Goal: Book appointment/travel/reservation

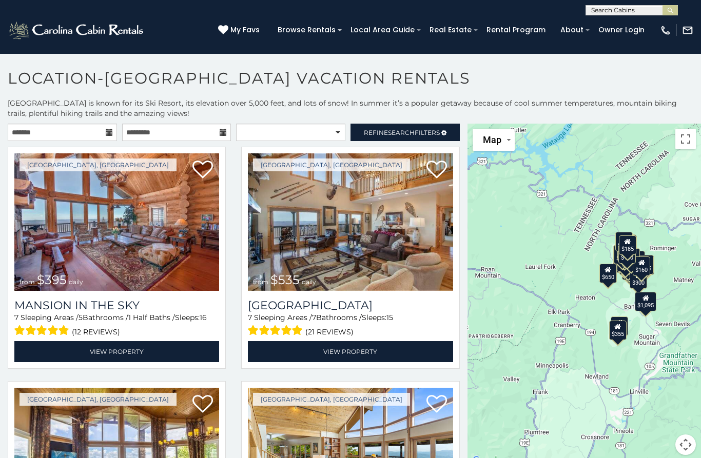
click at [618, 8] on input "text" at bounding box center [631, 12] width 90 height 10
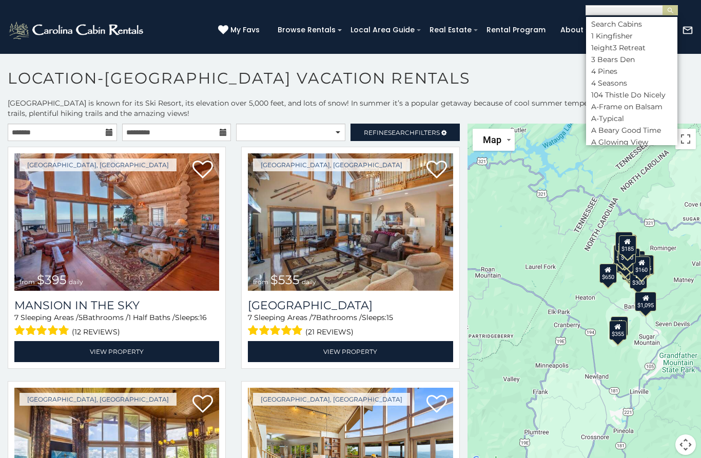
type input "*"
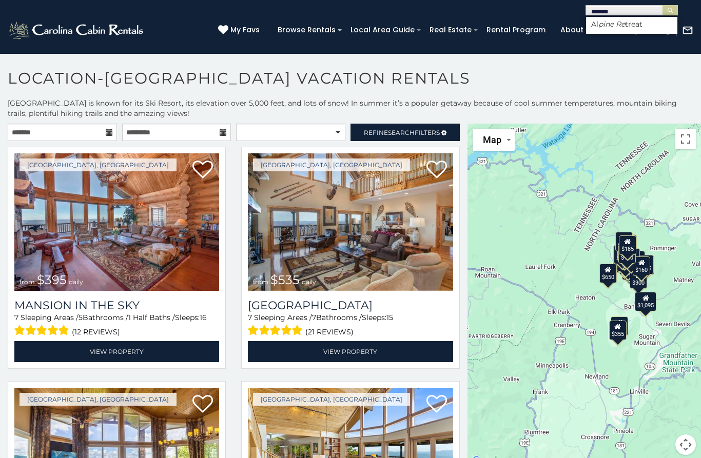
type input "********"
click at [670, 10] on button "submit" at bounding box center [670, 10] width 15 height 10
